Goal: Information Seeking & Learning: Learn about a topic

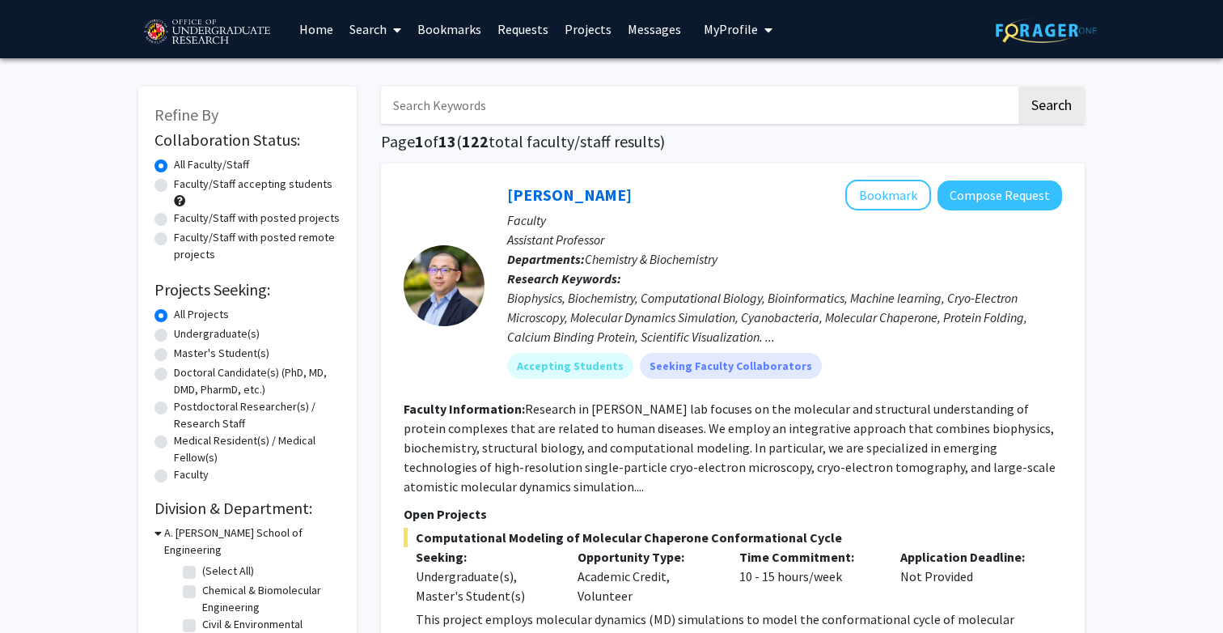
click at [519, 29] on link "Requests" at bounding box center [522, 29] width 67 height 57
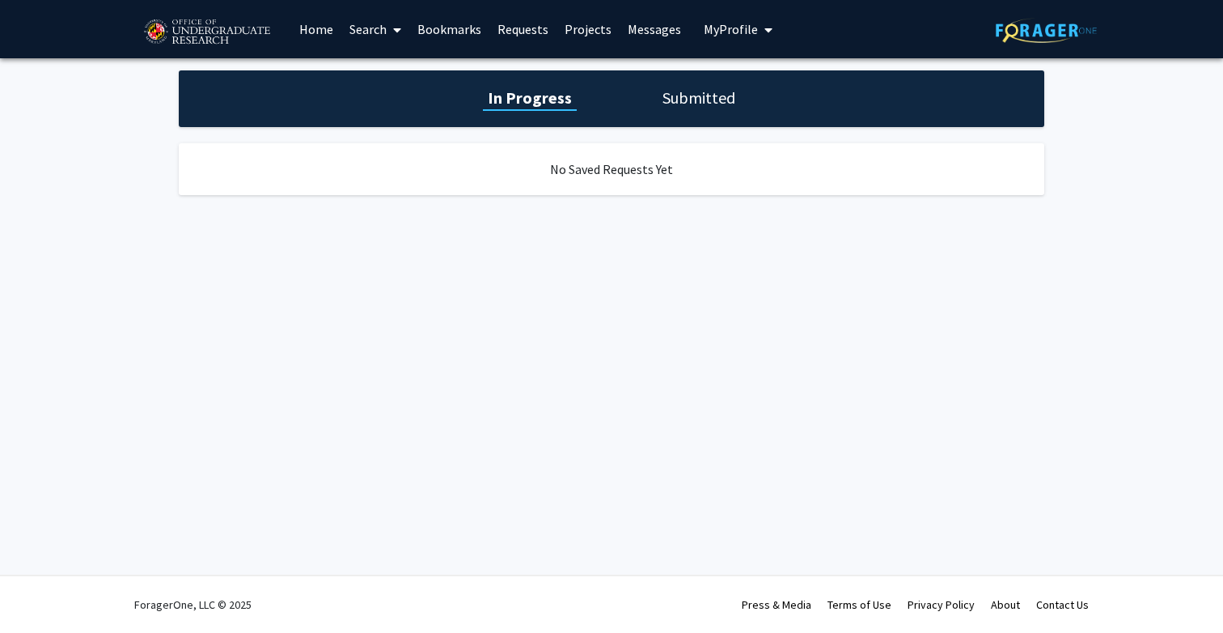
click at [585, 28] on link "Projects" at bounding box center [587, 29] width 63 height 57
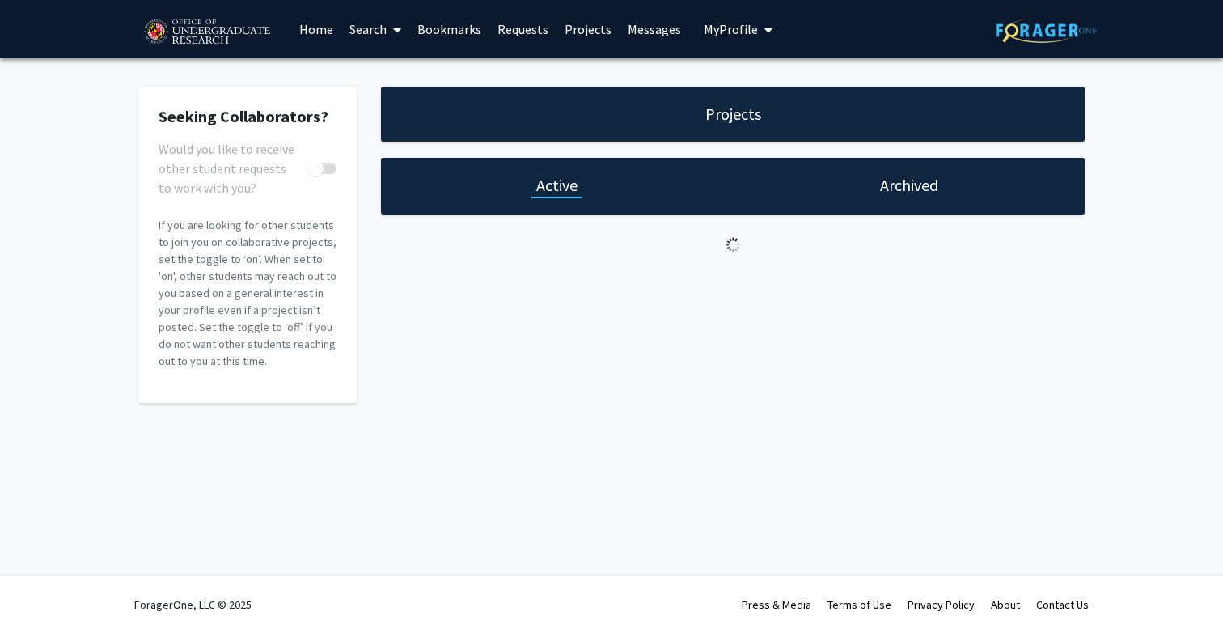
checkbox input "true"
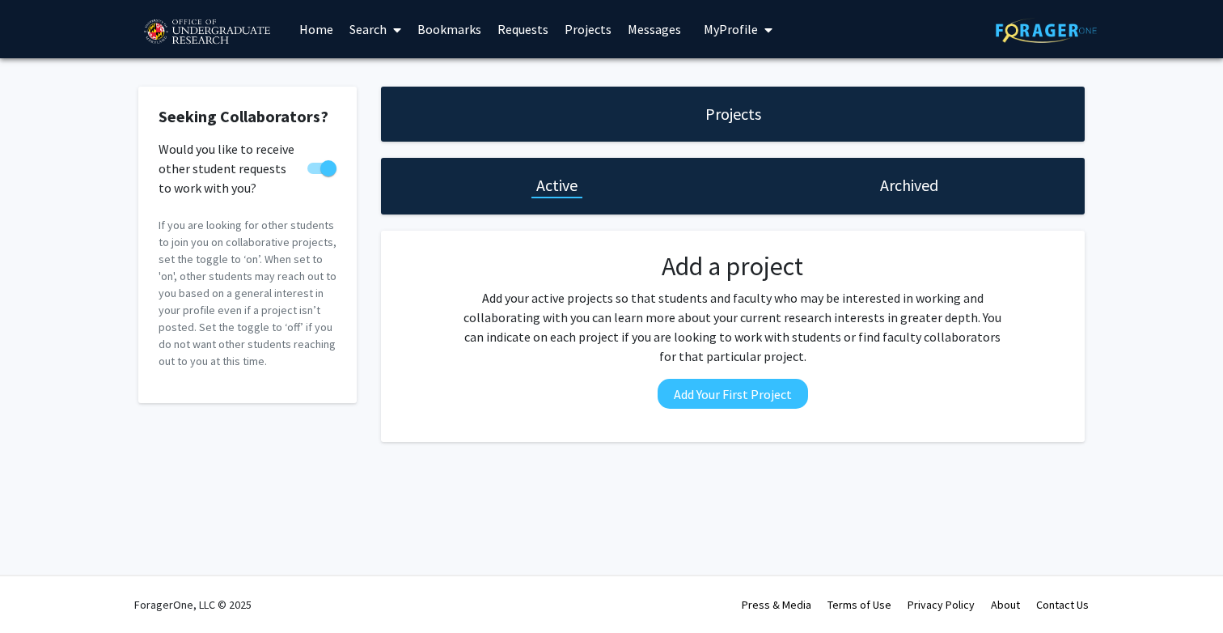
click at [459, 22] on link "Bookmarks" at bounding box center [449, 29] width 80 height 57
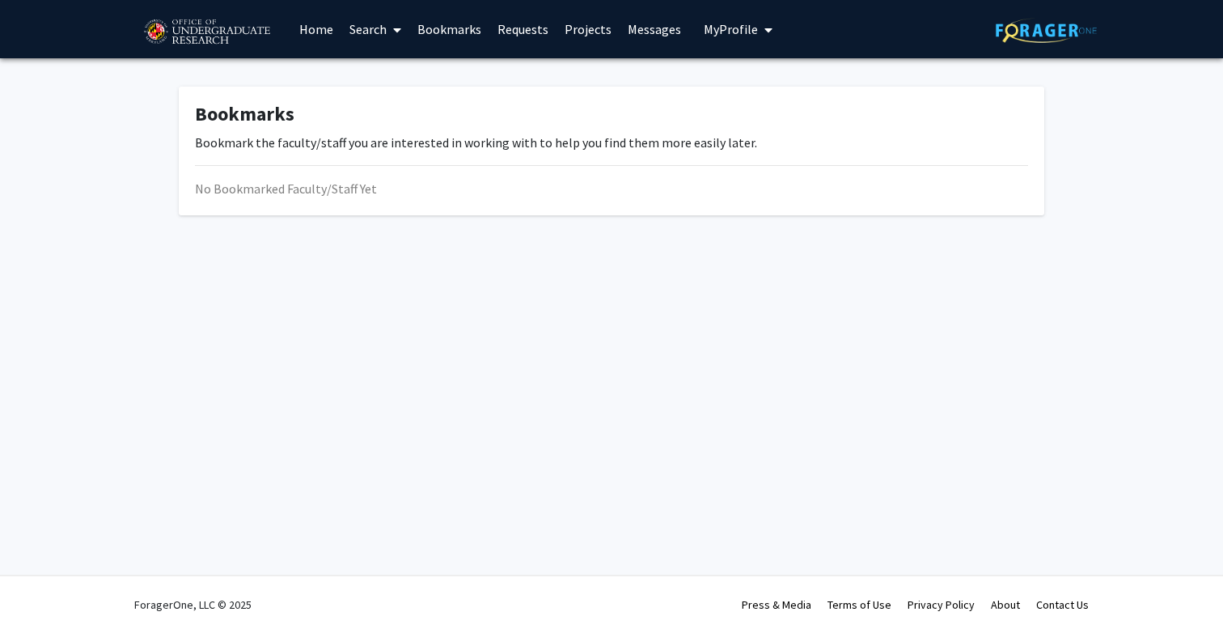
click at [505, 34] on link "Requests" at bounding box center [522, 29] width 67 height 57
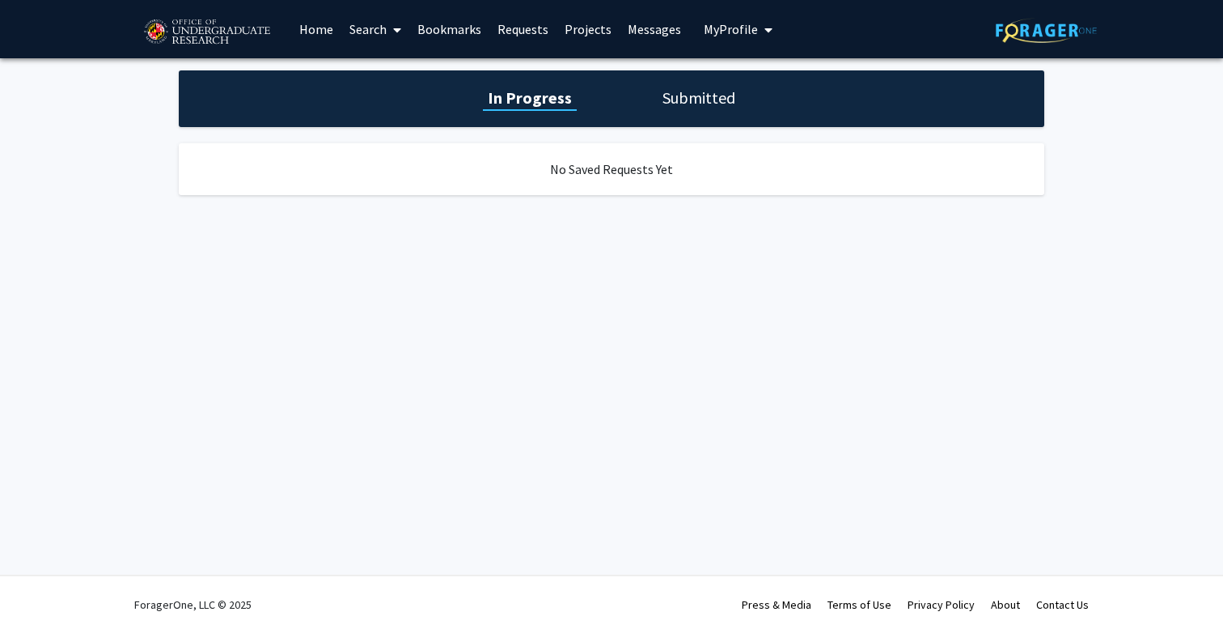
click at [370, 30] on link "Search" at bounding box center [375, 29] width 68 height 57
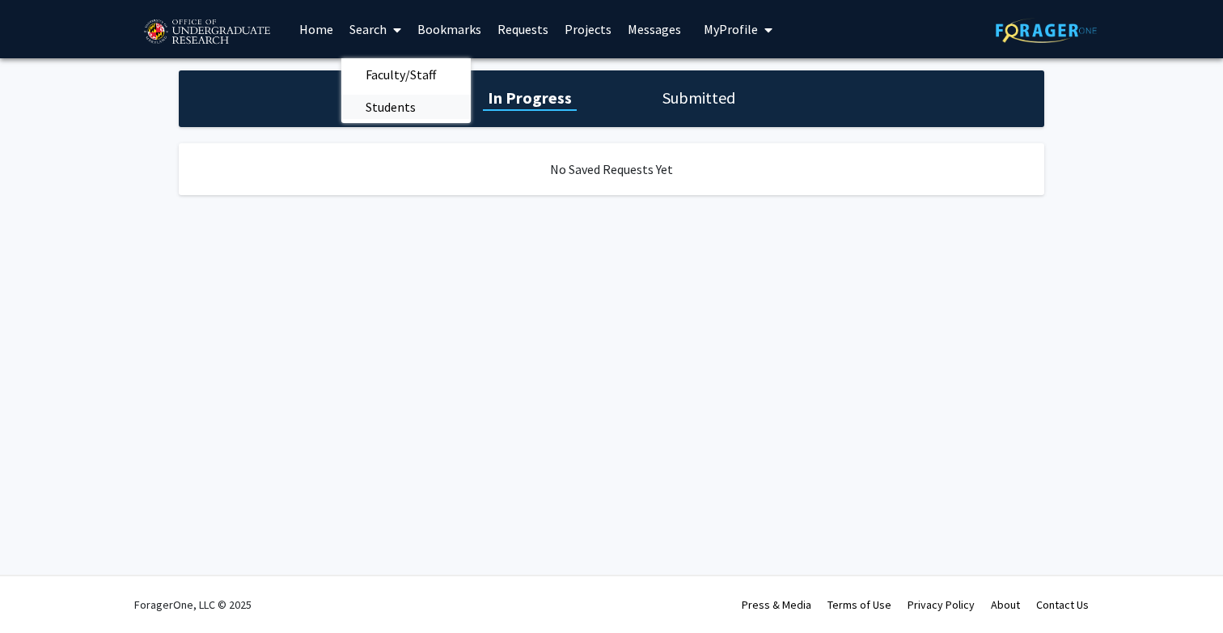
click at [379, 108] on span "Students" at bounding box center [390, 107] width 99 height 32
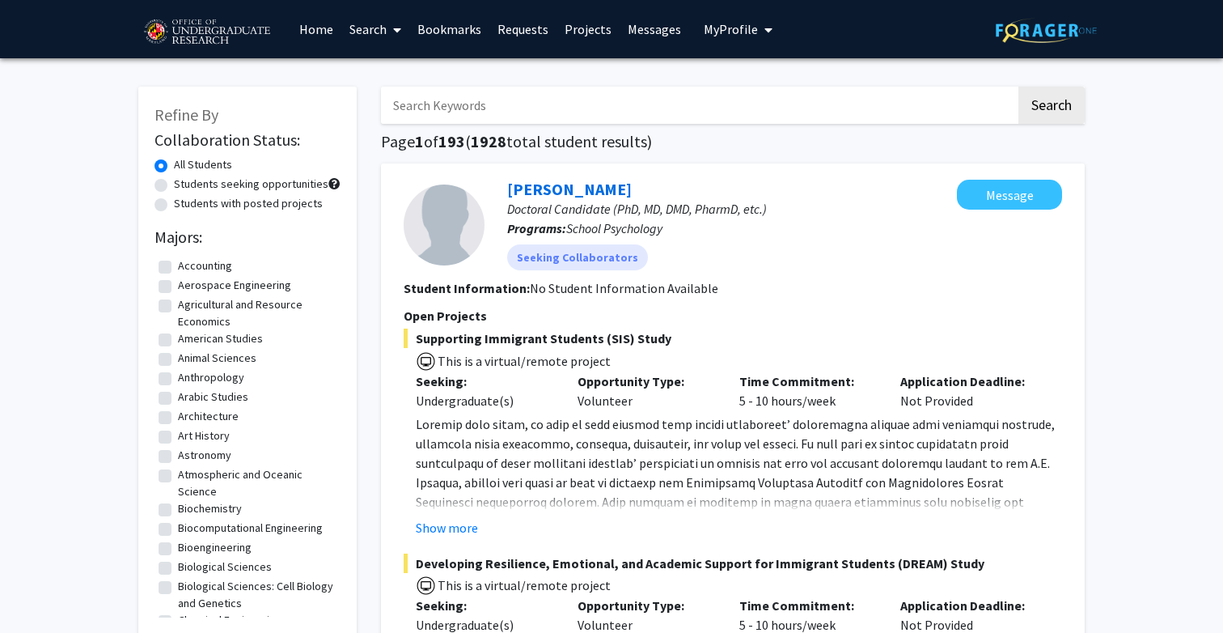
click at [372, 42] on link "Search" at bounding box center [375, 29] width 68 height 57
click at [390, 58] on span at bounding box center [394, 30] width 15 height 57
click at [379, 23] on link "Search" at bounding box center [375, 29] width 68 height 57
click at [391, 106] on span "Students" at bounding box center [390, 107] width 99 height 32
click at [357, 30] on link "Search" at bounding box center [375, 29] width 68 height 57
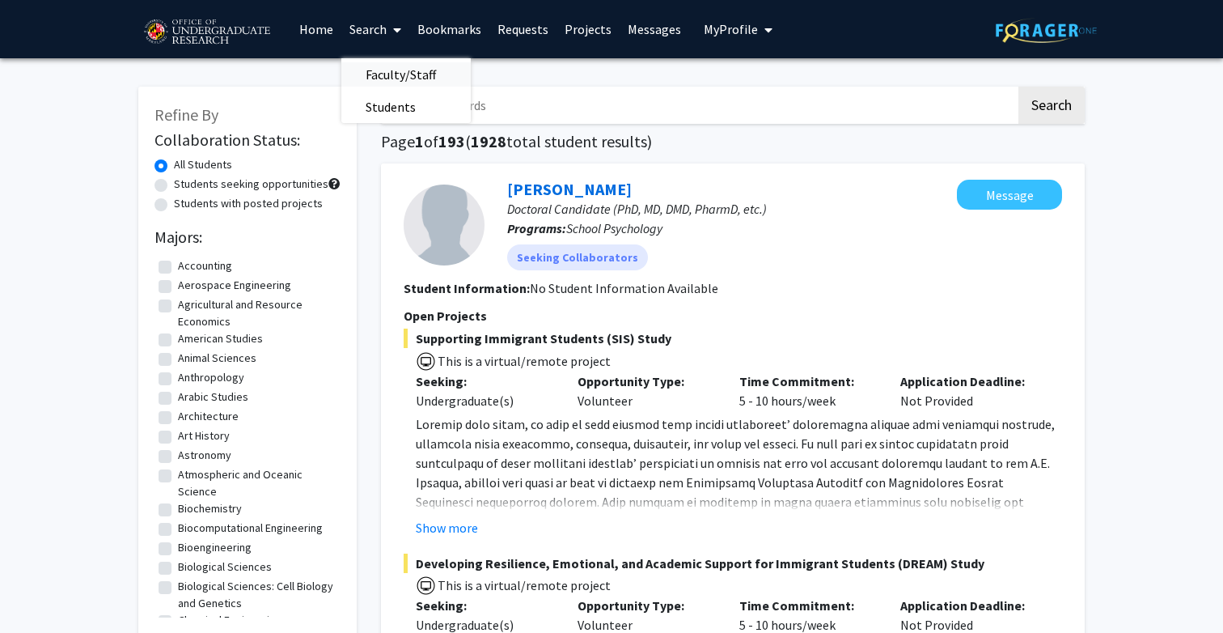
click at [394, 83] on span "Faculty/Staff" at bounding box center [400, 74] width 119 height 32
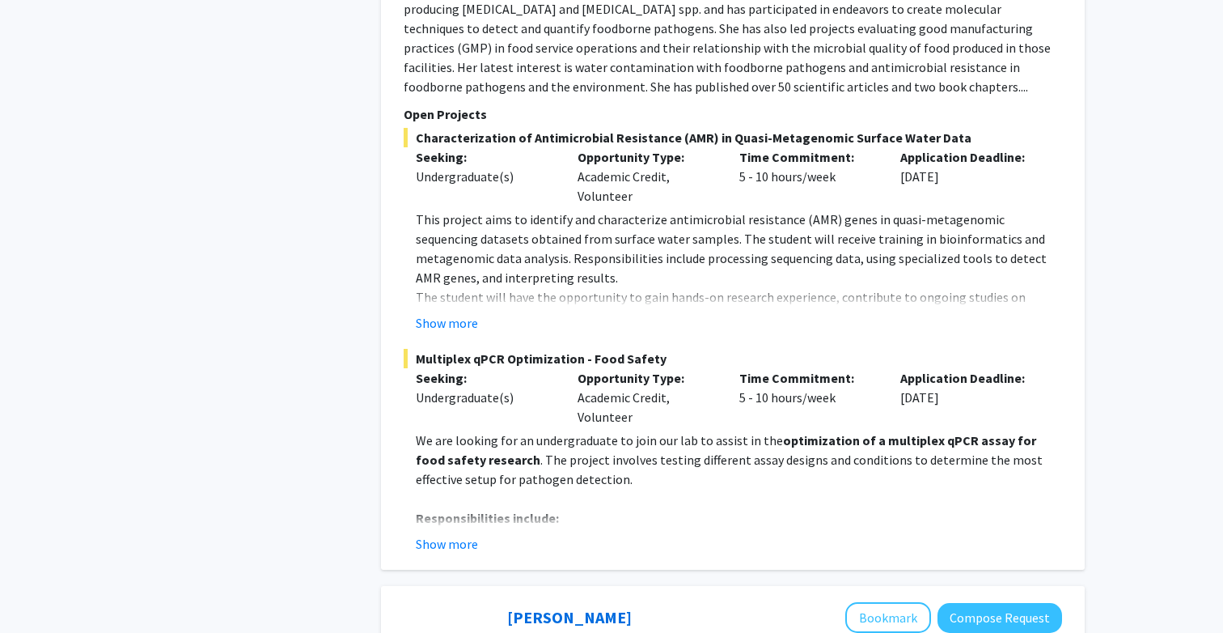
scroll to position [1504, 0]
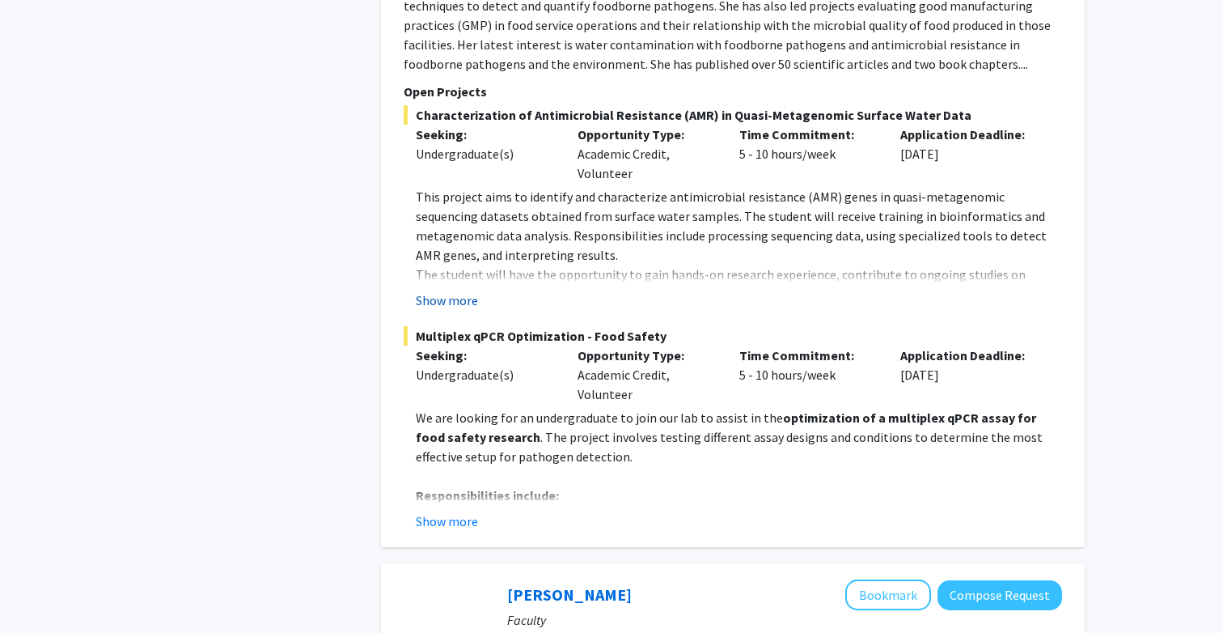
click at [449, 308] on button "Show more" at bounding box center [447, 299] width 62 height 19
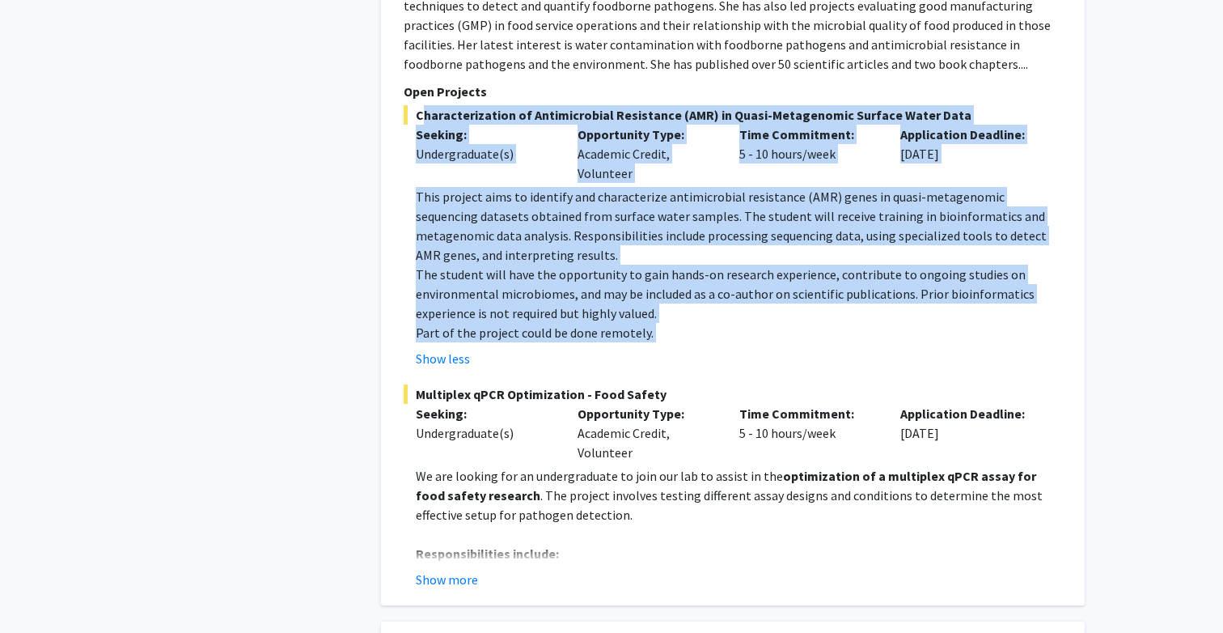
drag, startPoint x: 658, startPoint y: 349, endPoint x: 411, endPoint y: 113, distance: 342.1
click at [411, 113] on div "Characterization of Antimicrobial Resistance (AMR) in Quasi-Metagenomic Surface…" at bounding box center [733, 236] width 658 height 263
copy div "Characterization of Antimicrobial Resistance (AMR) in Quasi-Metagenomic Surface…"
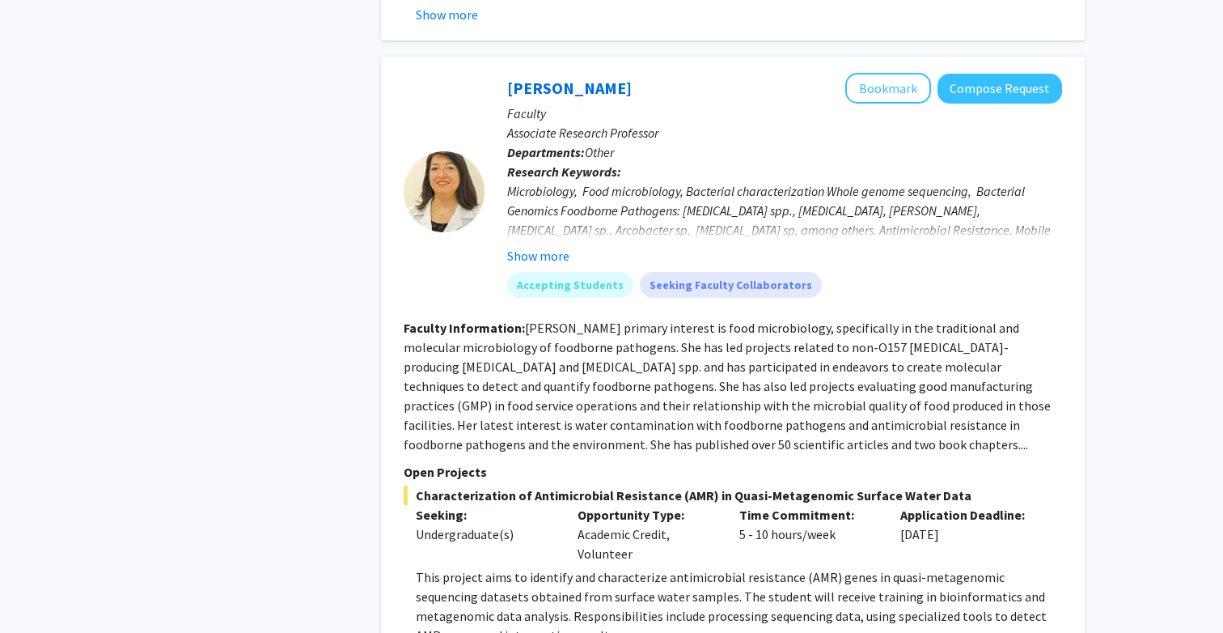
scroll to position [1112, 0]
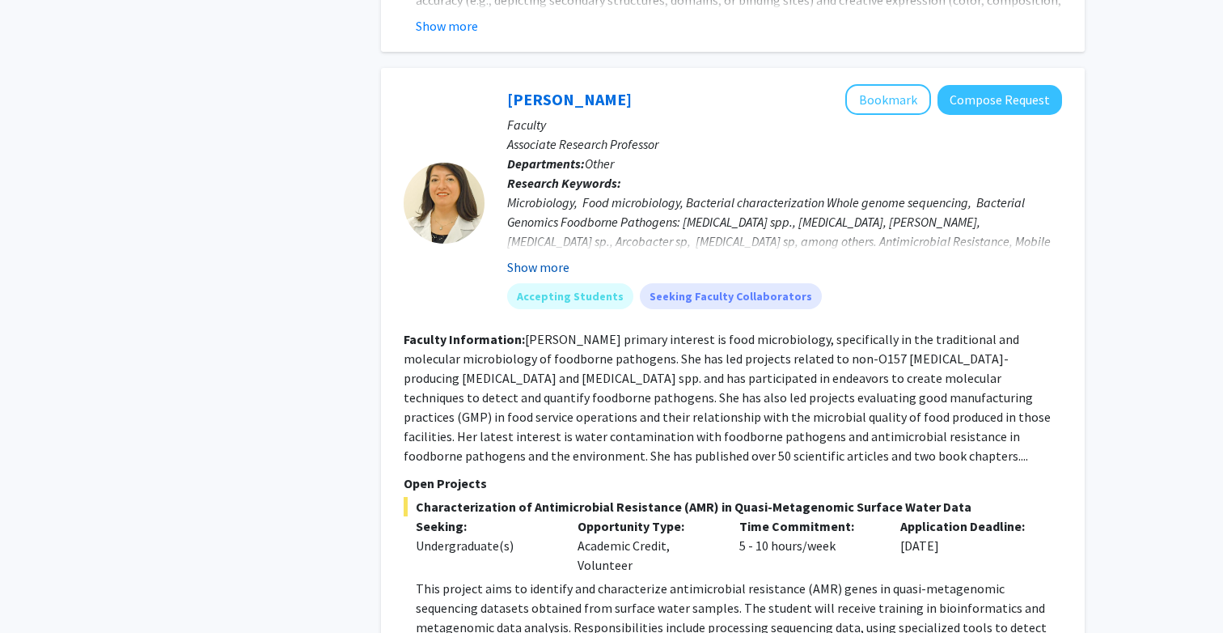
click at [531, 263] on button "Show more" at bounding box center [538, 266] width 62 height 19
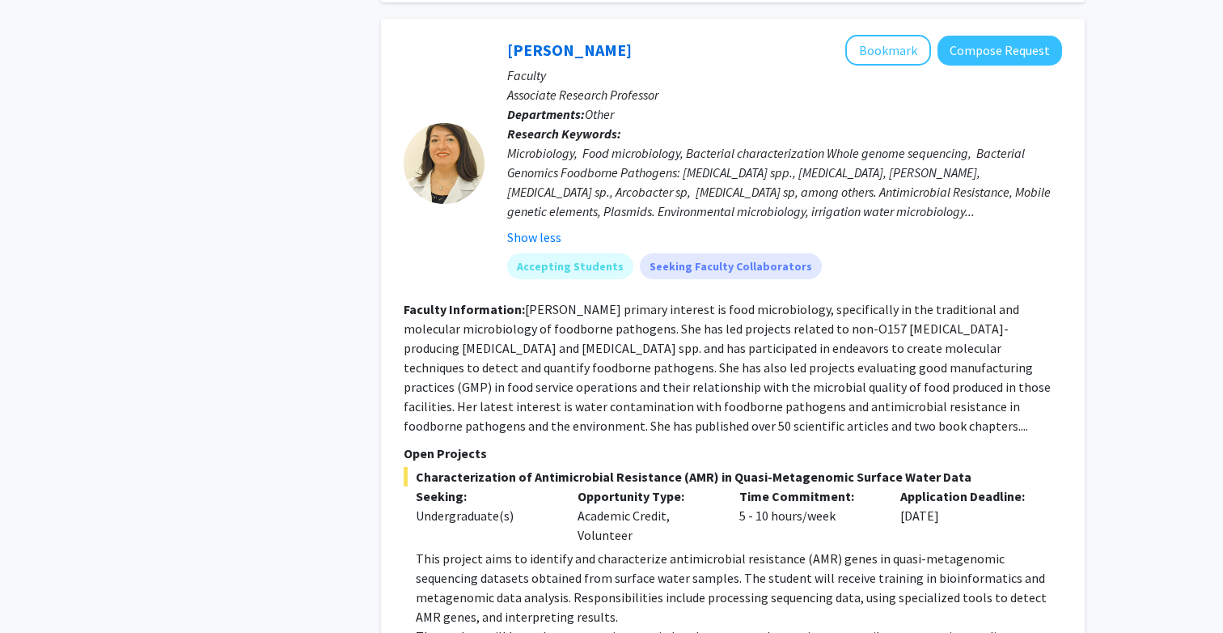
scroll to position [1190, 0]
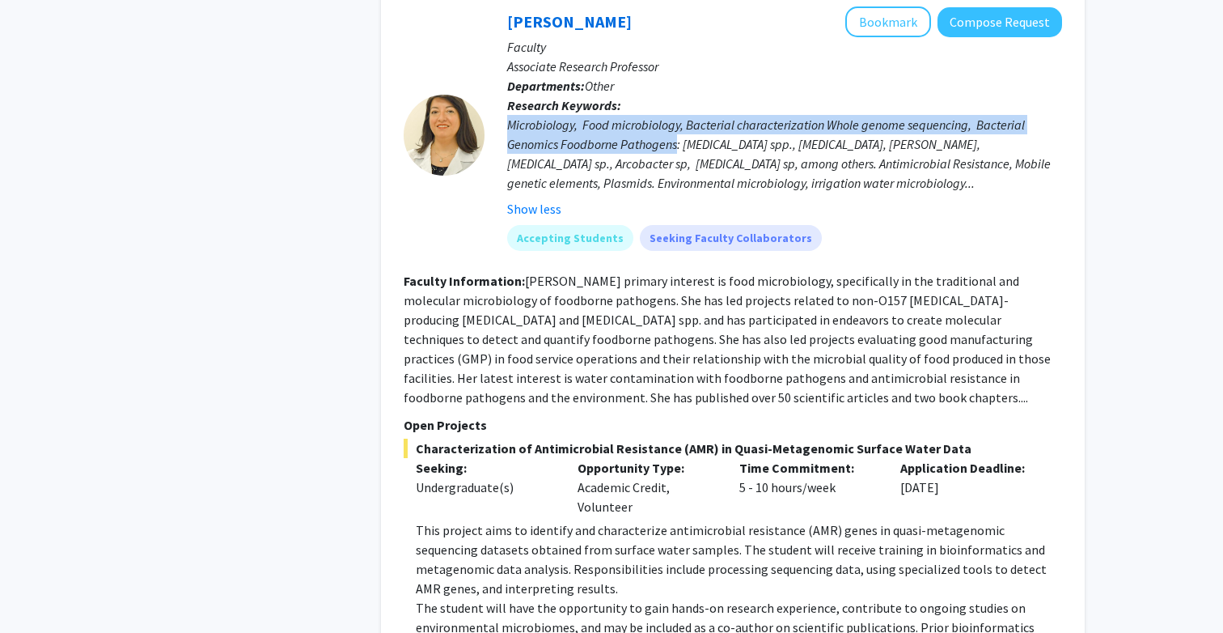
drag, startPoint x: 509, startPoint y: 129, endPoint x: 676, endPoint y: 151, distance: 168.8
click at [676, 151] on div "Microbiology, Food microbiology, Bacterial characterization Whole genome sequen…" at bounding box center [784, 154] width 555 height 78
copy div "Microbiology, Food microbiology, Bacterial characterization Whole genome sequen…"
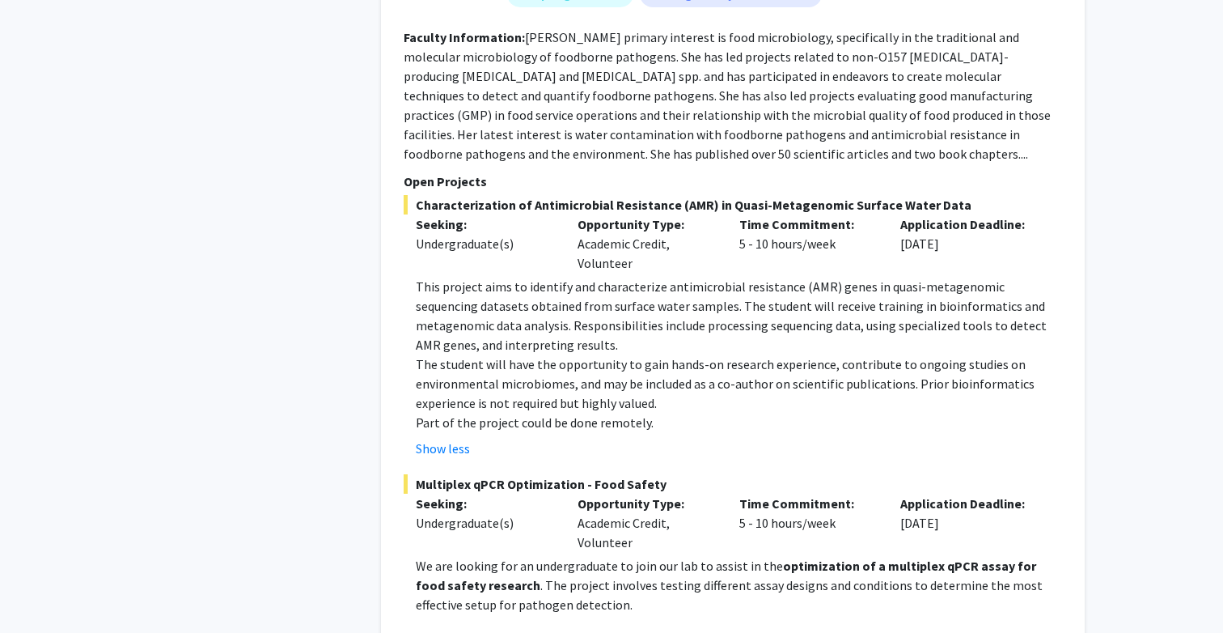
scroll to position [1386, 0]
